Goal: Task Accomplishment & Management: Manage account settings

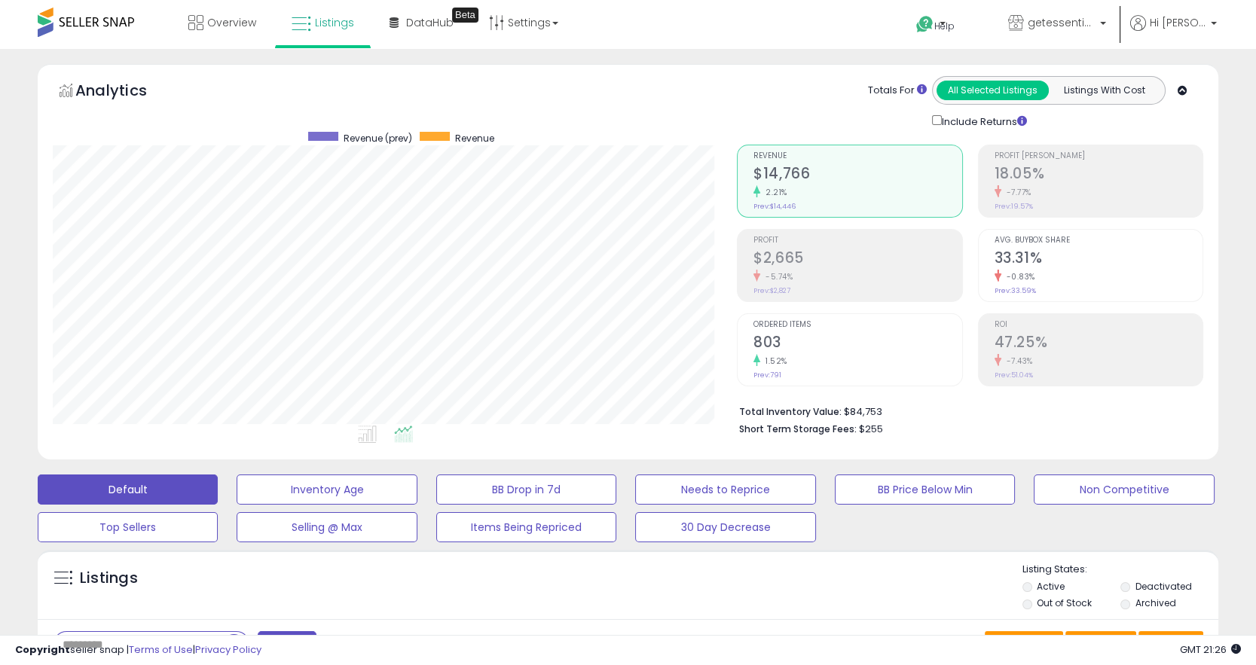
scroll to position [309, 684]
click at [525, 43] on link "Settings" at bounding box center [524, 22] width 92 height 45
click at [526, 75] on link "Store settings" at bounding box center [526, 76] width 68 height 14
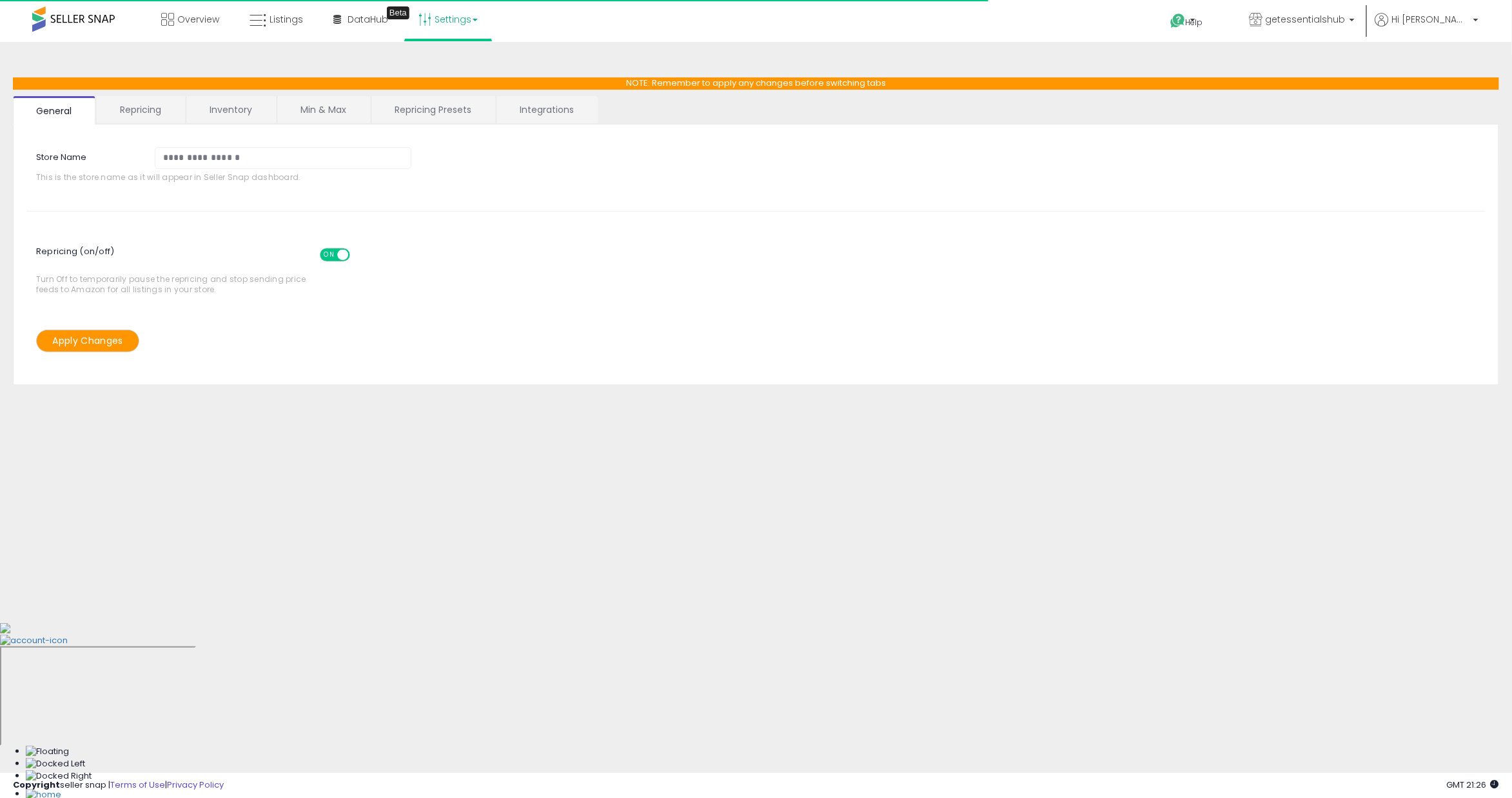
click at [487, 116] on link "Repricing Presets" at bounding box center [433, 110] width 123 height 27
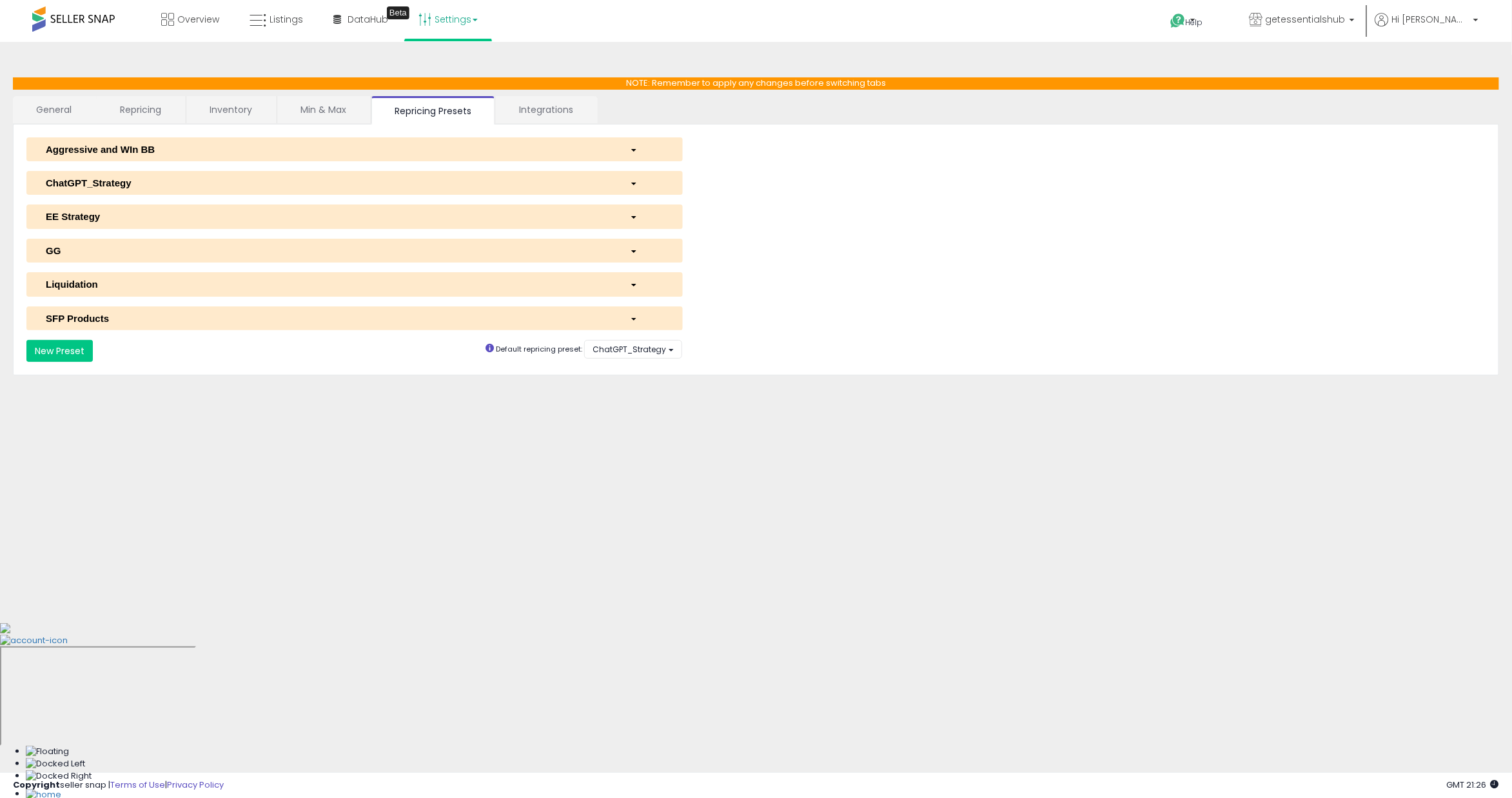
click at [558, 112] on link "Integrations" at bounding box center [545, 110] width 100 height 27
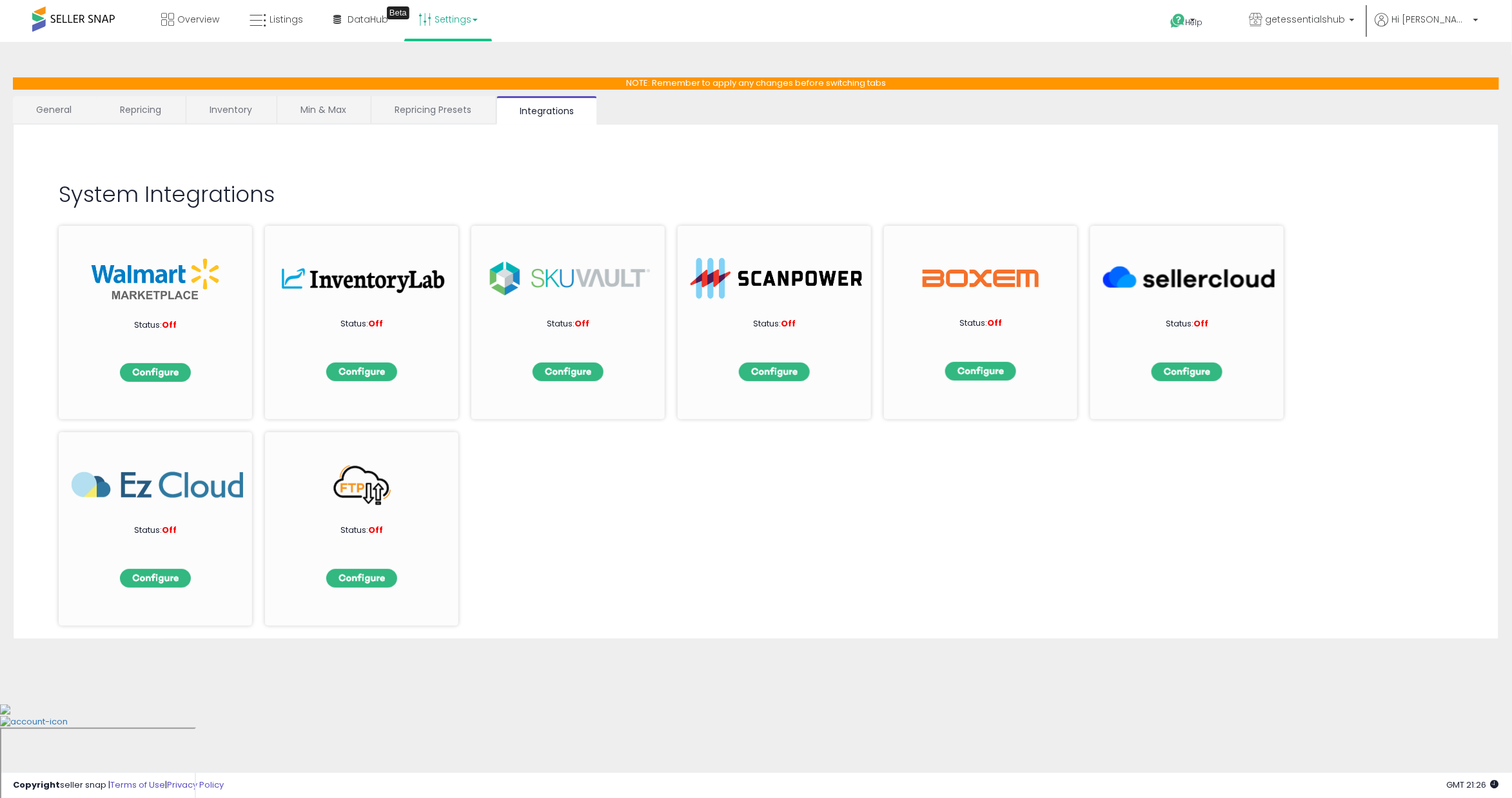
click at [364, 107] on link "Min & Max" at bounding box center [324, 110] width 92 height 27
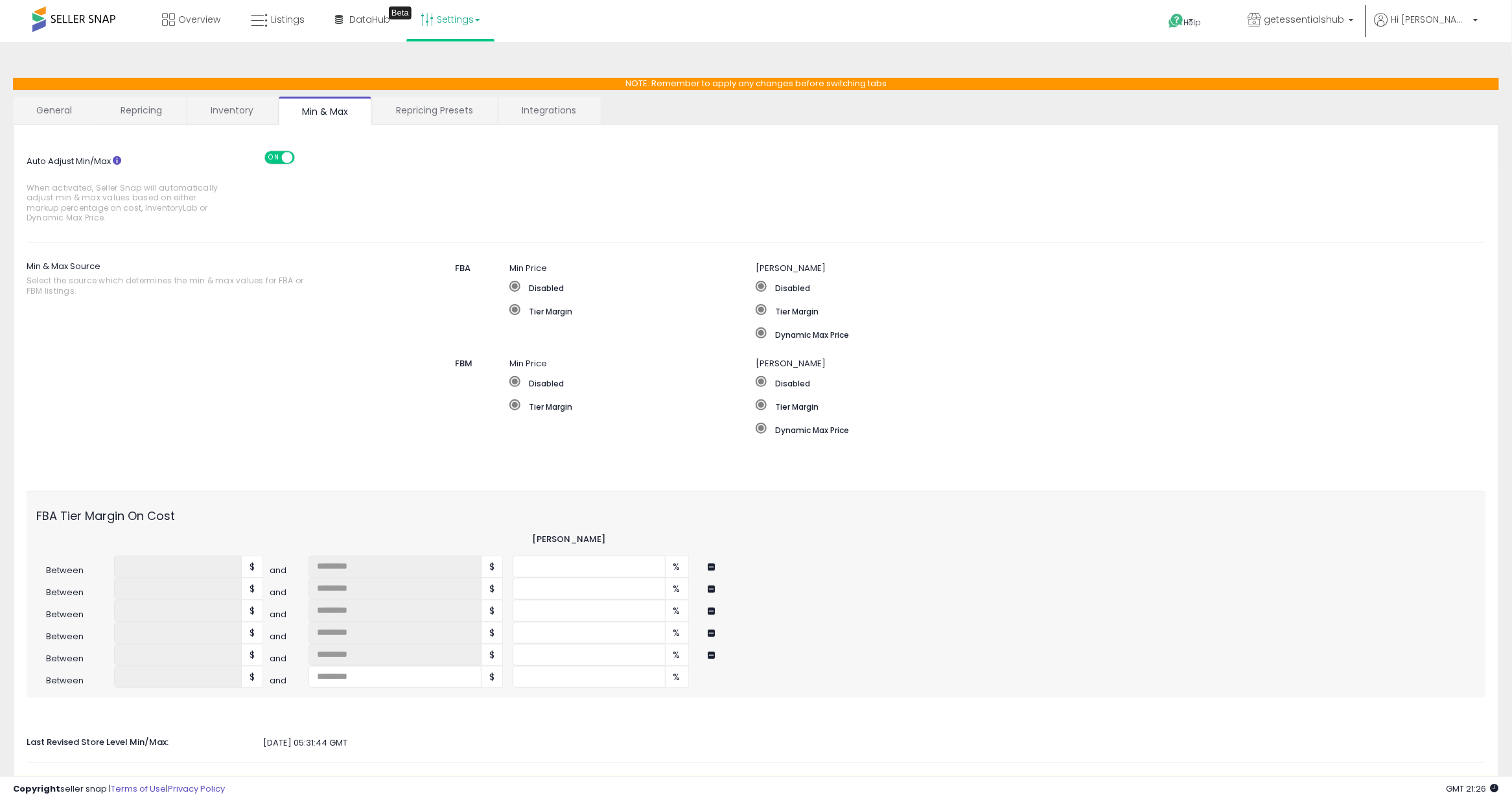
click at [235, 104] on link "Inventory" at bounding box center [232, 110] width 89 height 28
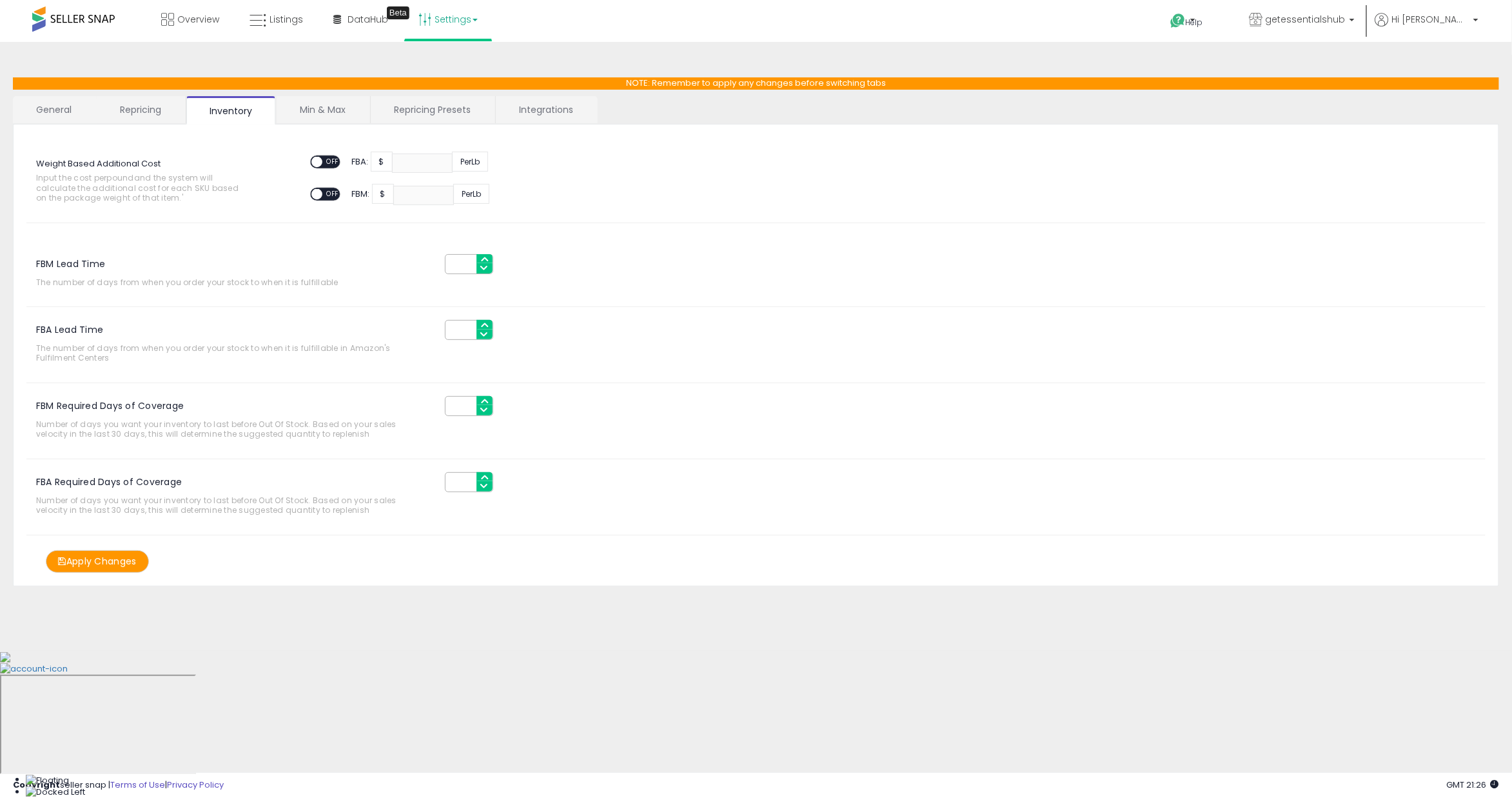
click at [156, 109] on link "Repricing" at bounding box center [140, 110] width 87 height 27
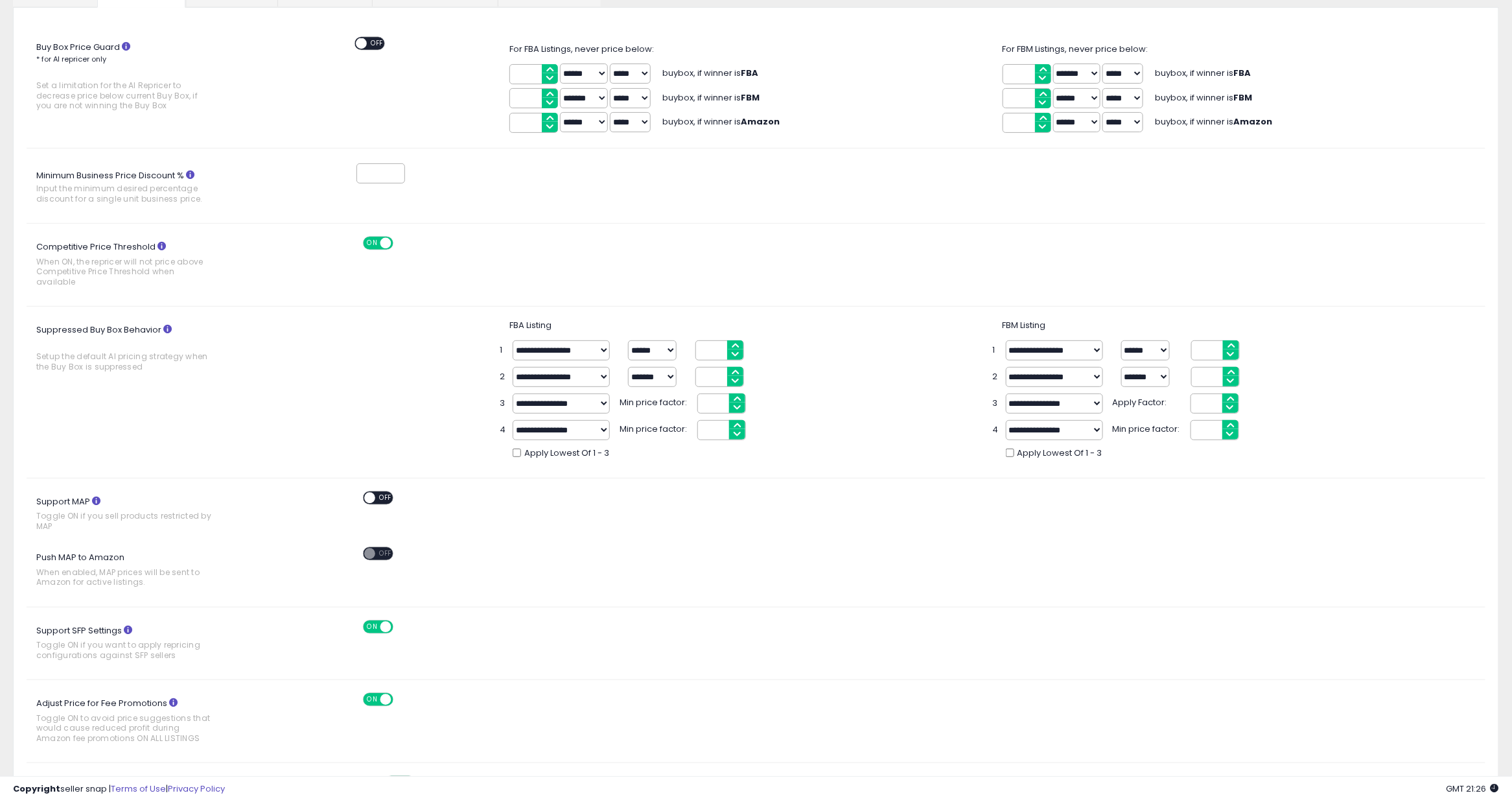
scroll to position [59, 0]
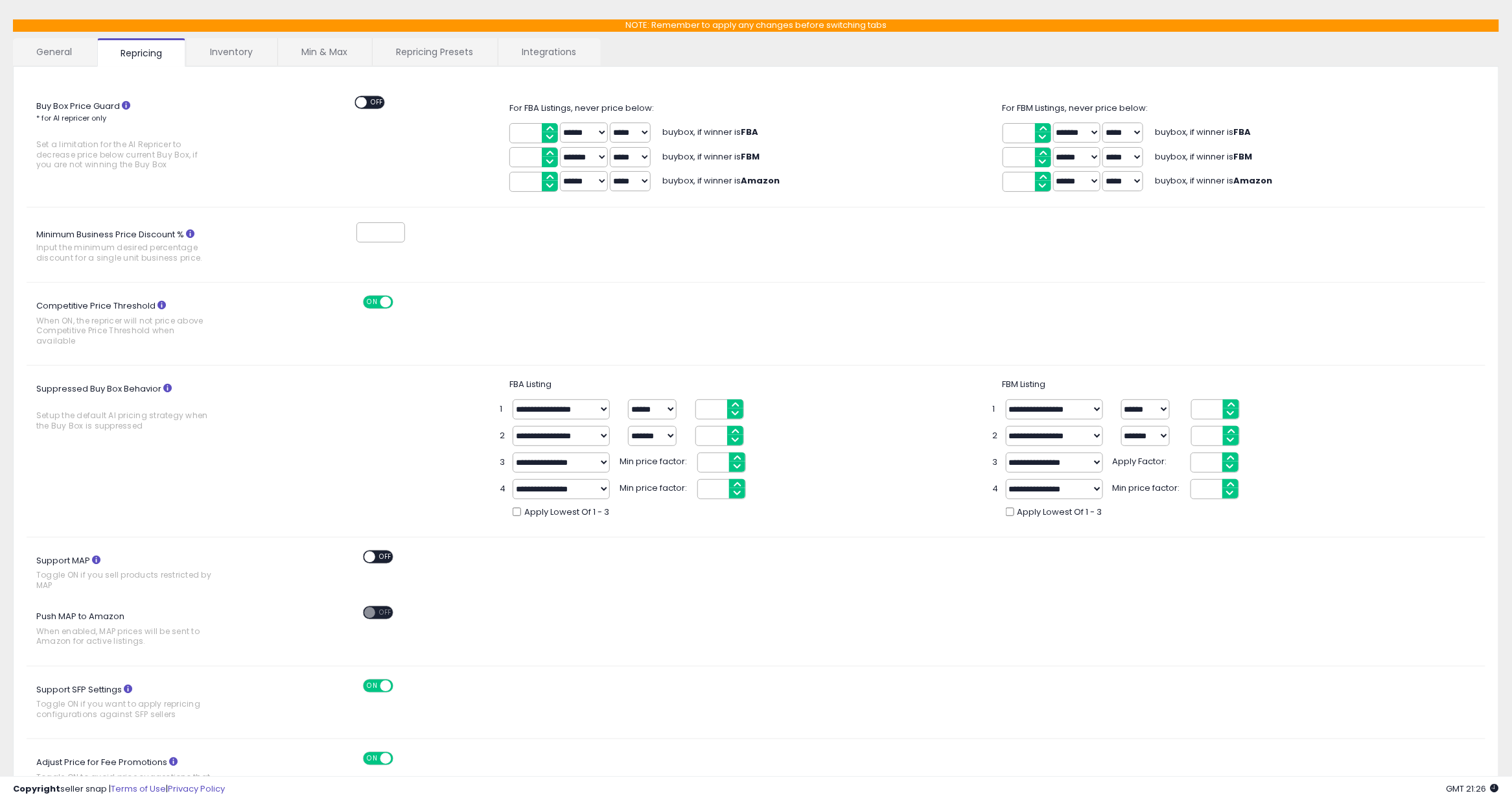
click at [247, 39] on link "Inventory" at bounding box center [231, 52] width 89 height 28
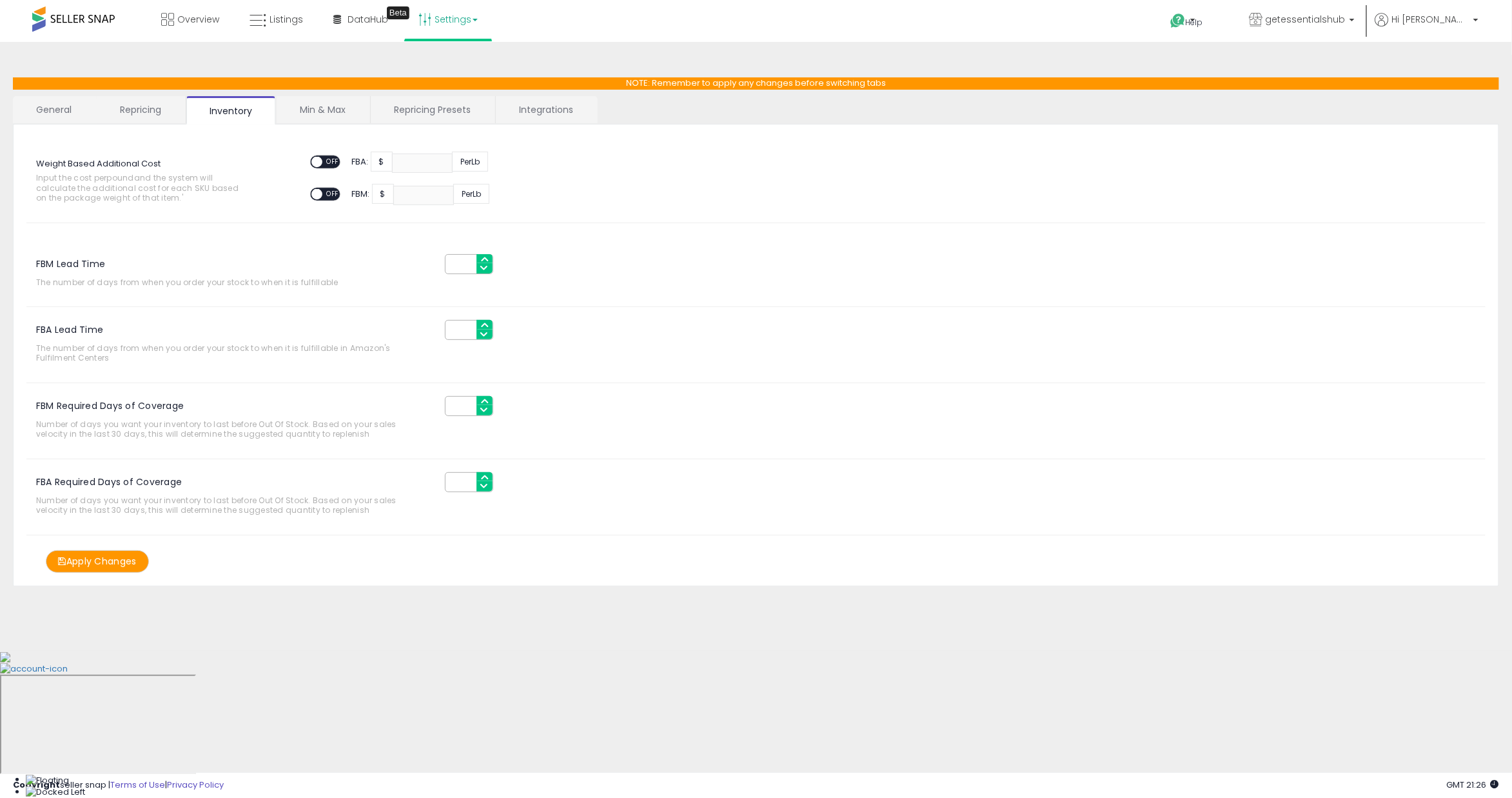
click at [314, 99] on link "Min & Max" at bounding box center [323, 110] width 92 height 27
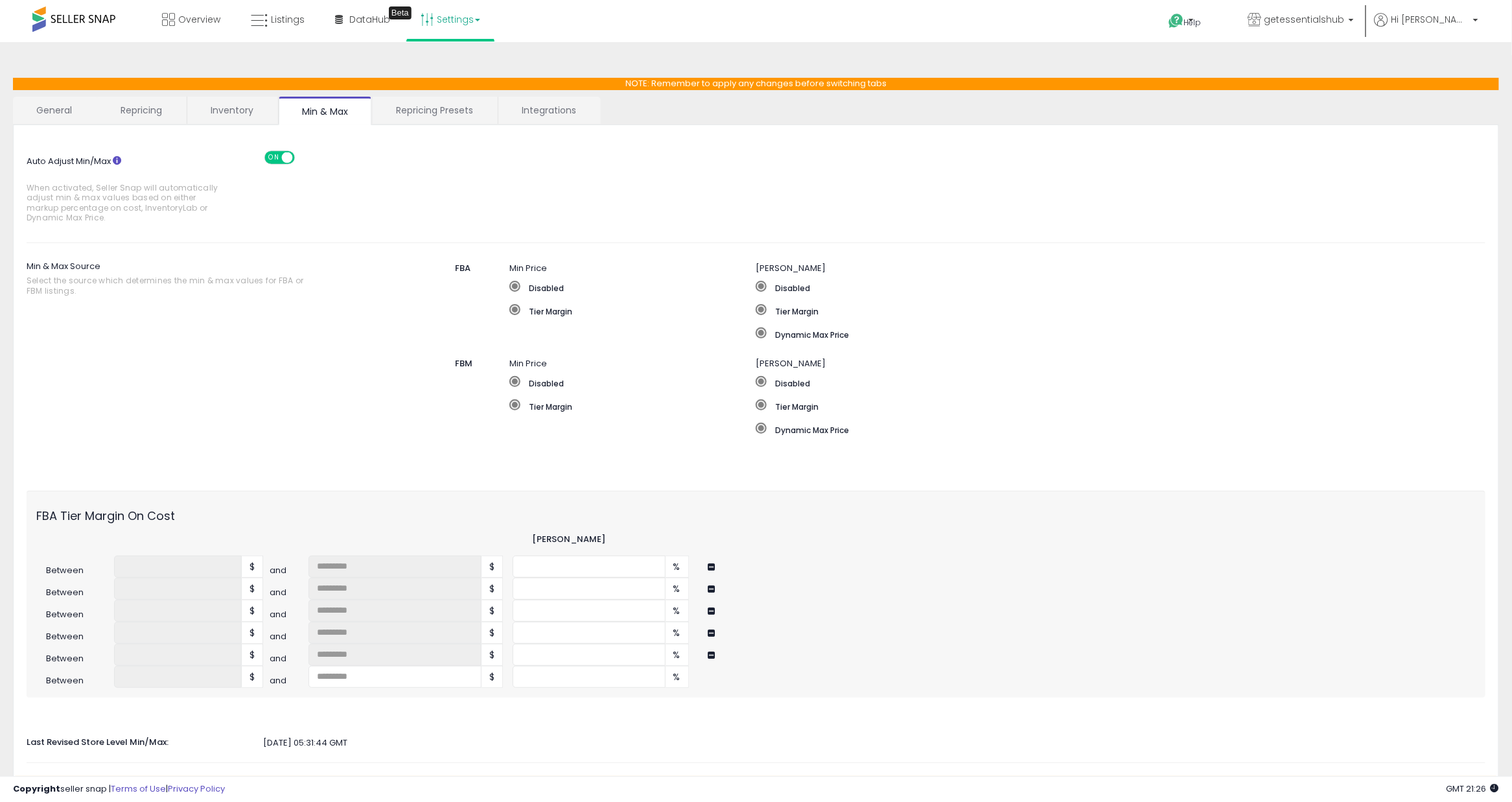
click at [424, 113] on link "Repricing Presets" at bounding box center [435, 110] width 124 height 28
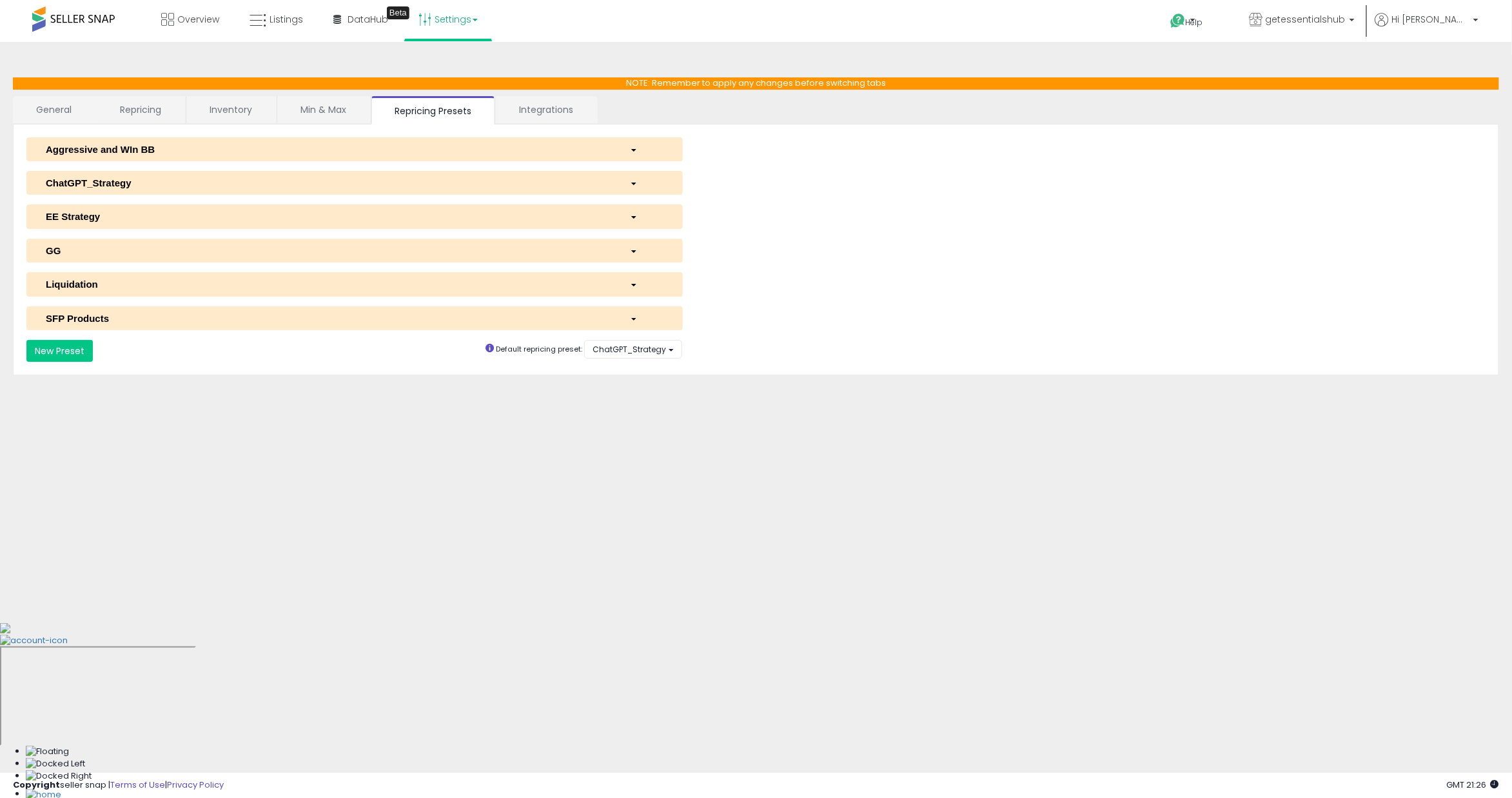
click at [378, 179] on div "ChatGPT_Strategy" at bounding box center [328, 183] width 584 height 14
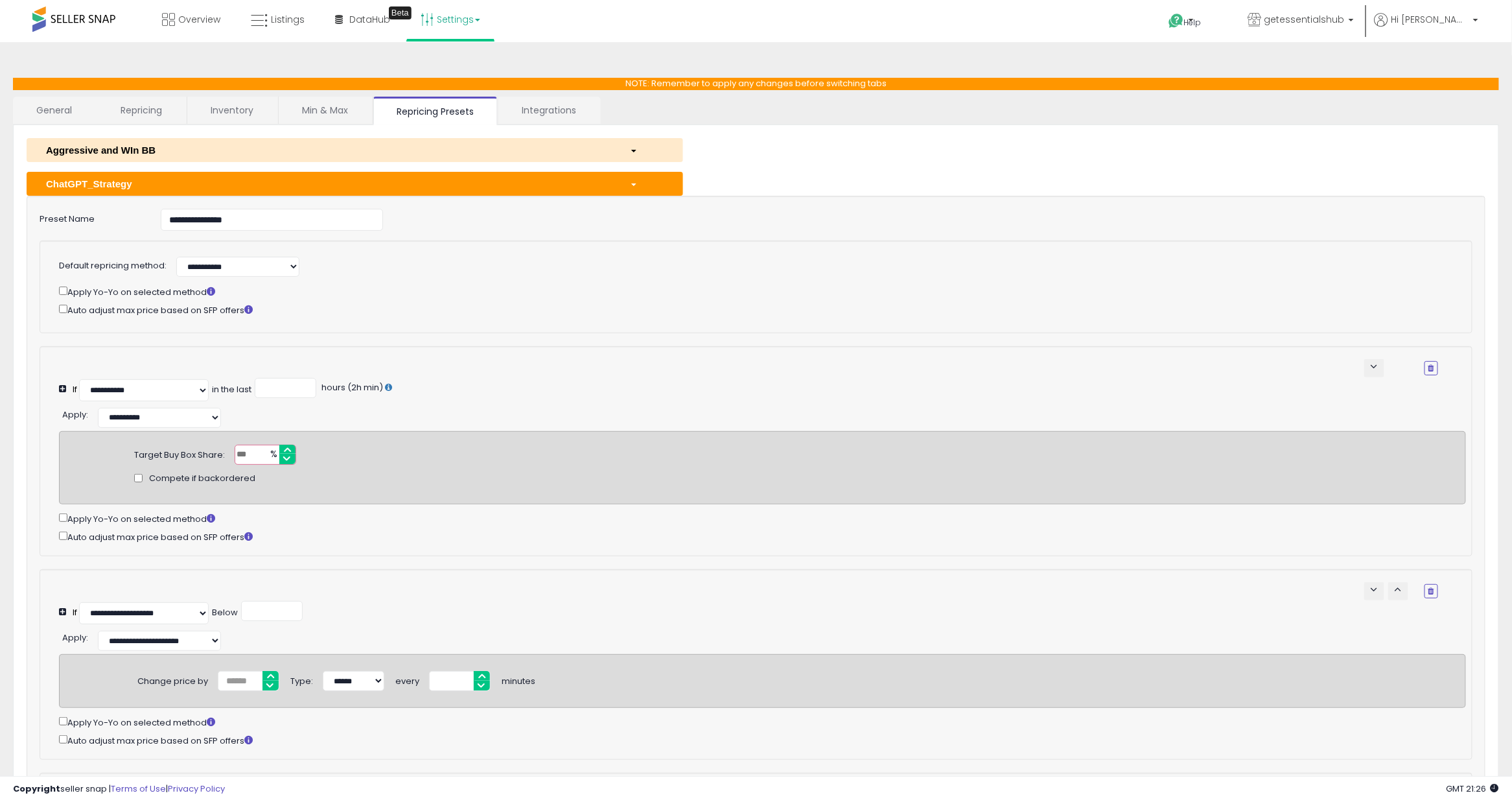
click at [527, 108] on link "Integrations" at bounding box center [548, 110] width 101 height 28
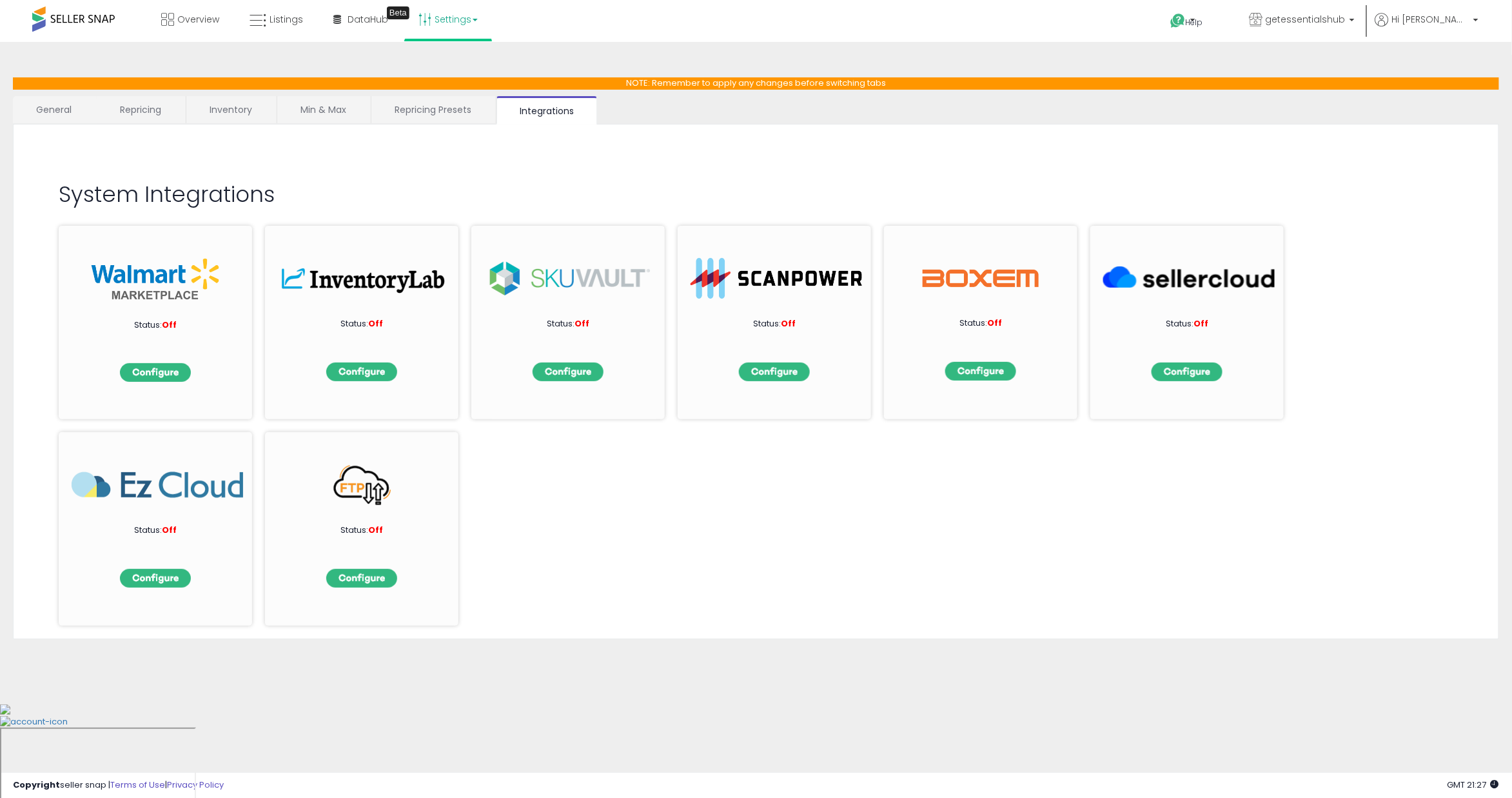
click at [425, 119] on link "Repricing Presets" at bounding box center [433, 110] width 123 height 27
